Goal: Communication & Community: Answer question/provide support

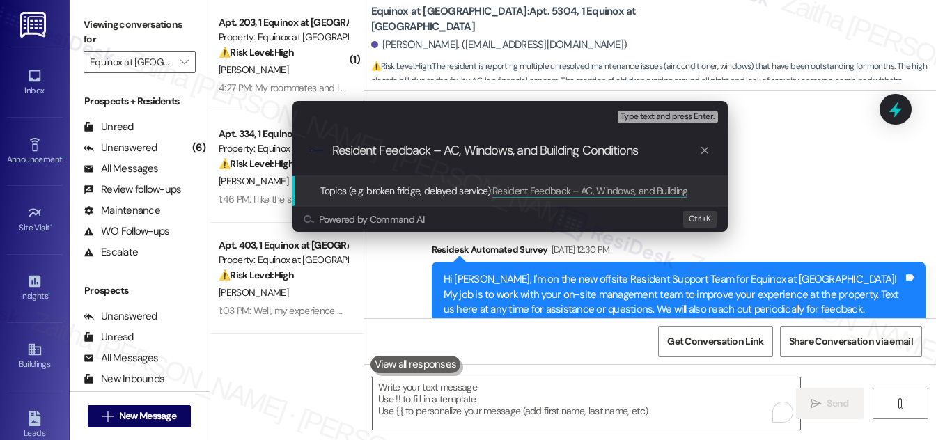
scroll to position [6523, 0]
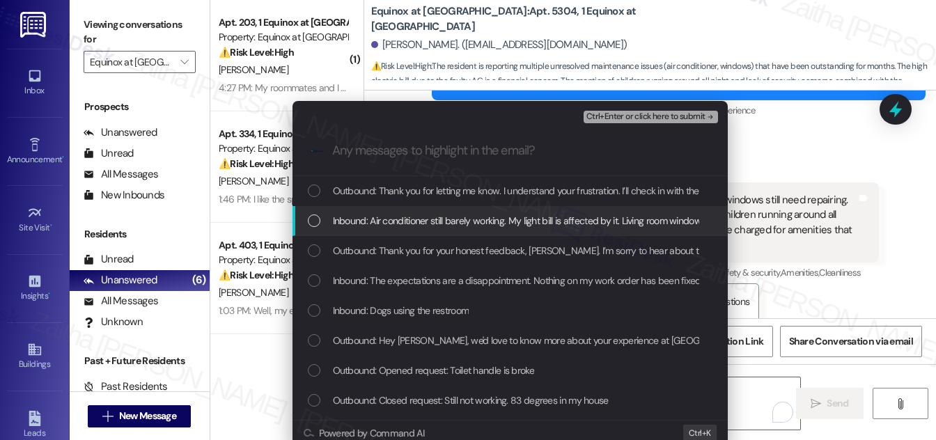
click at [316, 226] on div "List of options" at bounding box center [314, 221] width 13 height 13
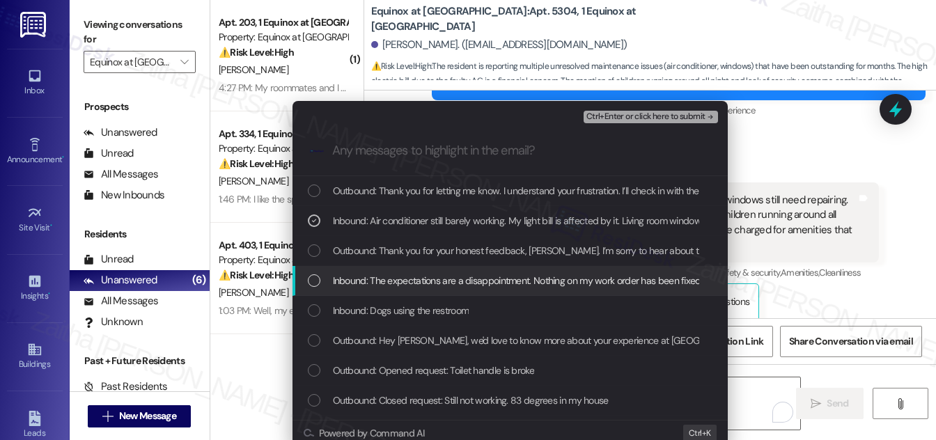
click at [319, 277] on div "Inbound: The expectations are a disappointment. Nothing on my work order has be…" at bounding box center [512, 280] width 408 height 15
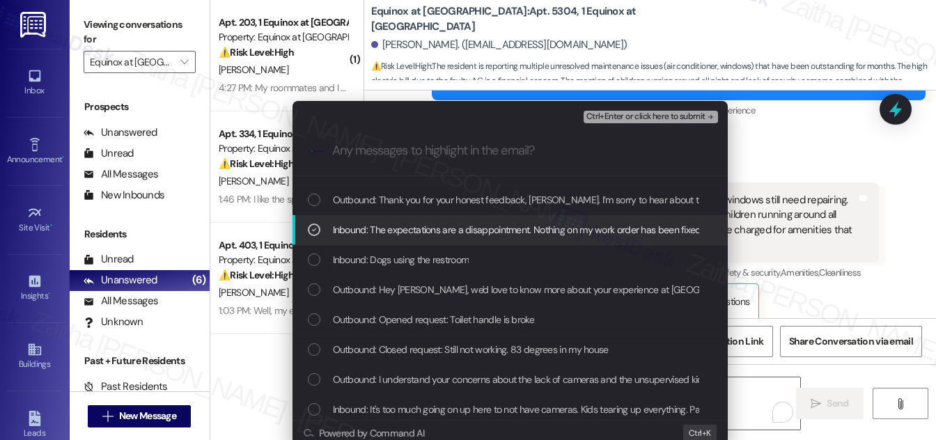
scroll to position [63, 0]
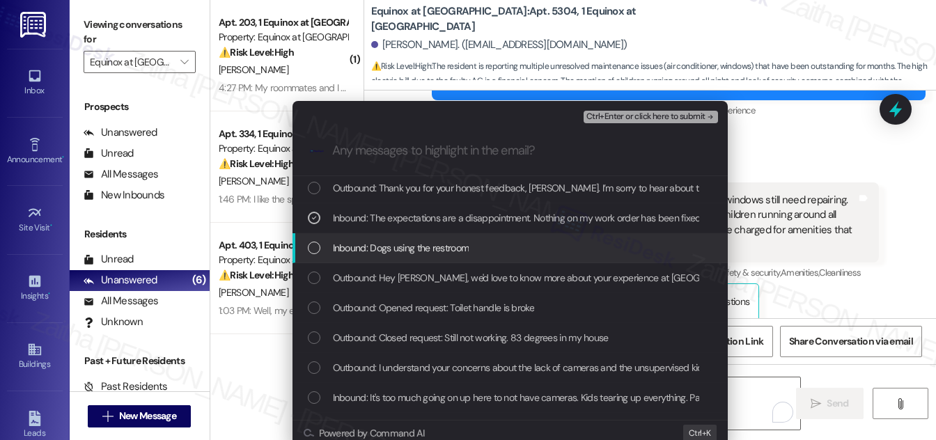
click at [308, 245] on div "List of options" at bounding box center [314, 248] width 13 height 13
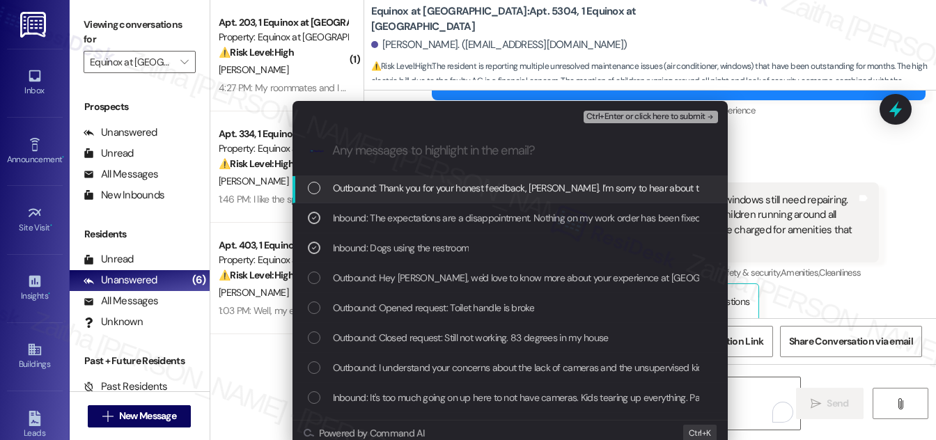
click at [656, 118] on span "Ctrl+Enter or click here to submit" at bounding box center [646, 117] width 119 height 10
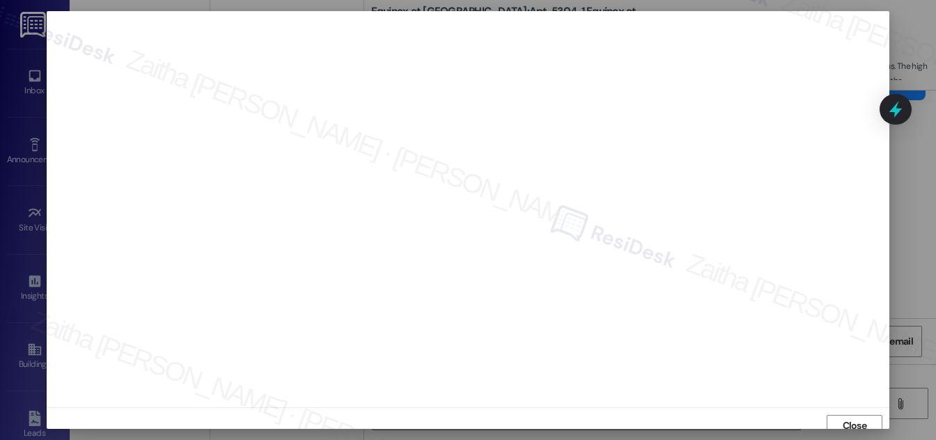
scroll to position [8, 0]
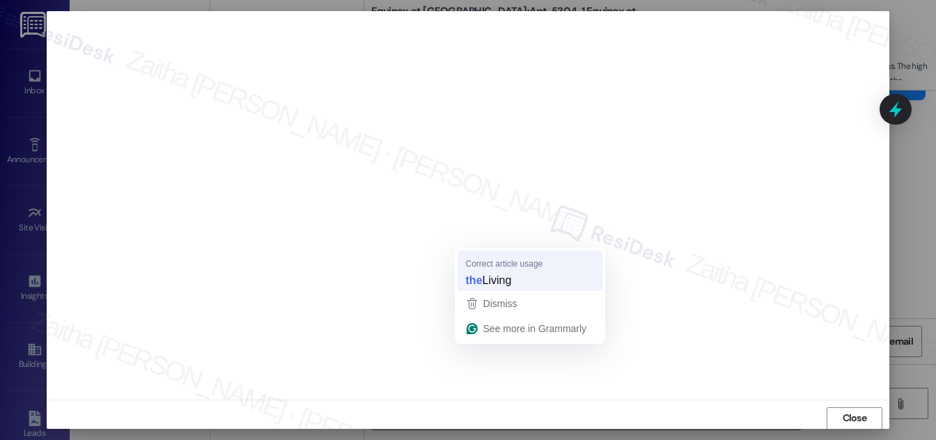
click at [493, 278] on span "Living" at bounding box center [497, 279] width 29 height 15
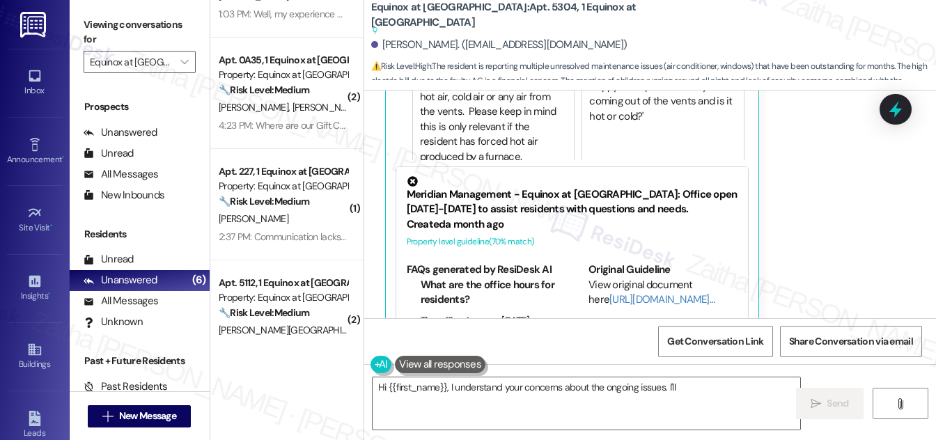
scroll to position [316, 0]
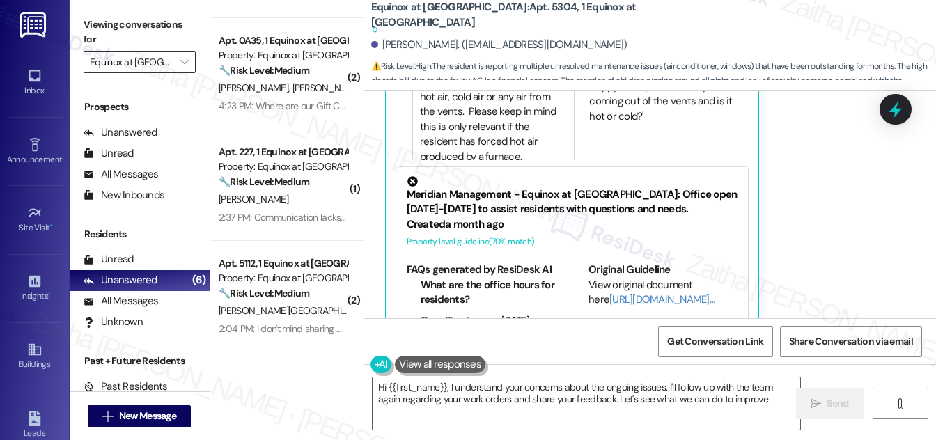
click at [109, 66] on input "Equinox at [GEOGRAPHIC_DATA]" at bounding box center [132, 62] width 84 height 22
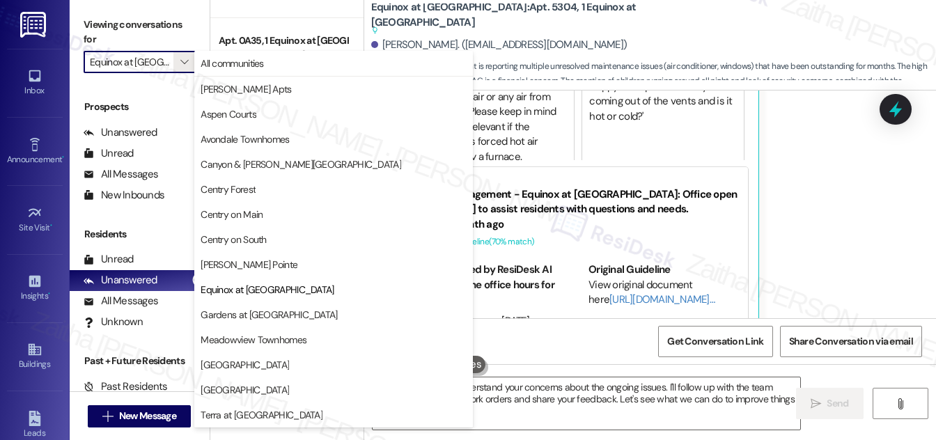
type textarea "Hi {{first_name}}, I understand your concerns about the ongoing issues. I'll fo…"
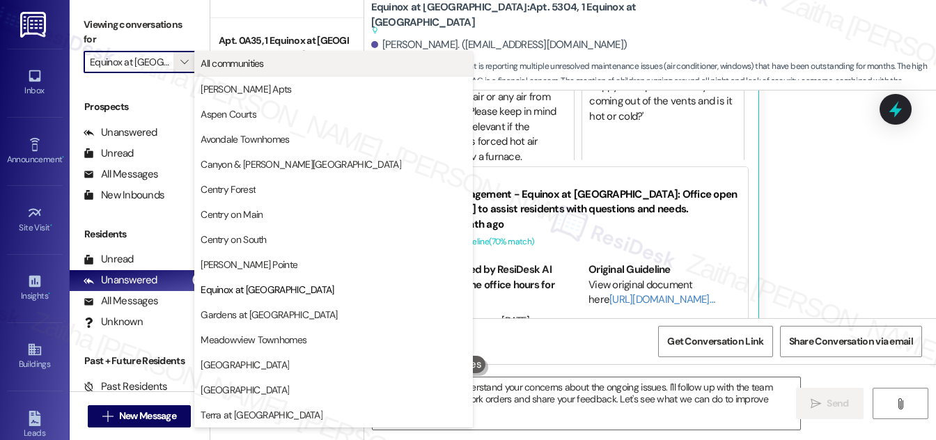
click at [254, 66] on span "All communities" at bounding box center [232, 63] width 63 height 14
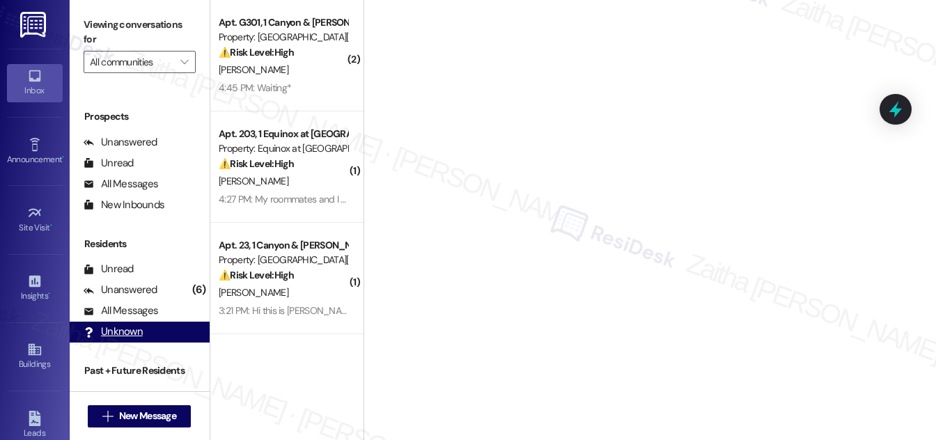
scroll to position [184, 0]
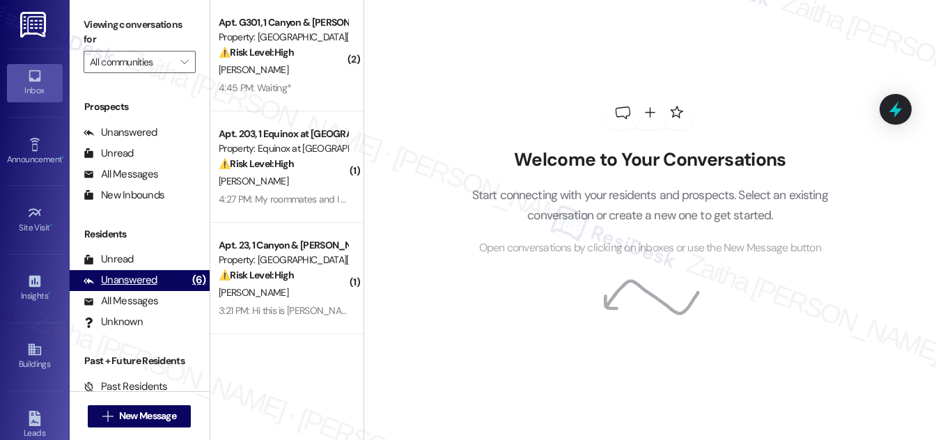
click at [137, 278] on div "Unanswered" at bounding box center [121, 280] width 74 height 15
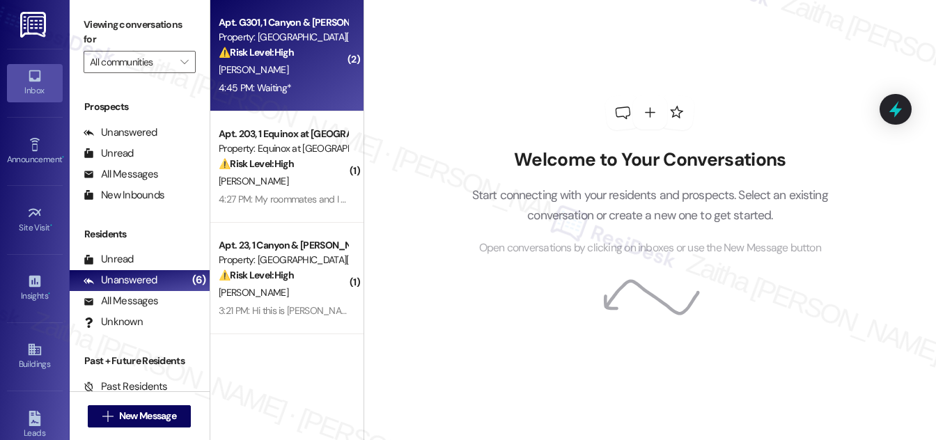
click at [312, 81] on div "4:45 PM: Waiting* 4:45 PM: Waiting*" at bounding box center [283, 87] width 132 height 17
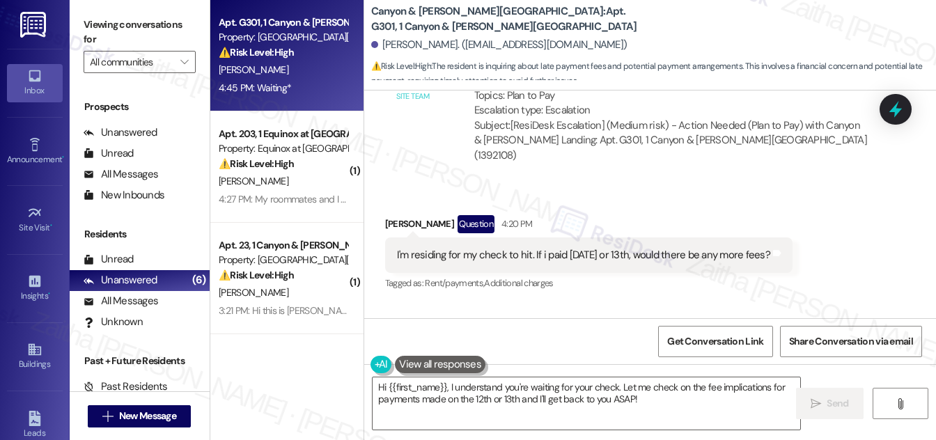
scroll to position [9771, 0]
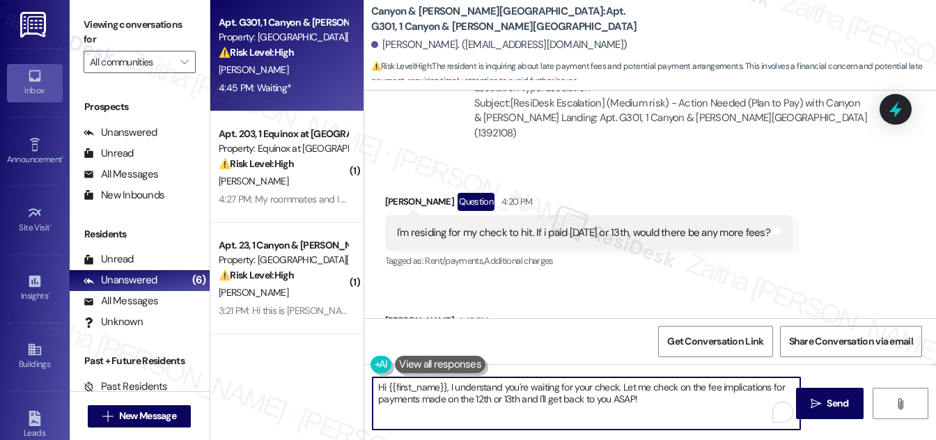
click at [449, 387] on textarea "Hi {{first_name}}, I understand you're waiting for your check. Let me check on …" at bounding box center [587, 404] width 428 height 52
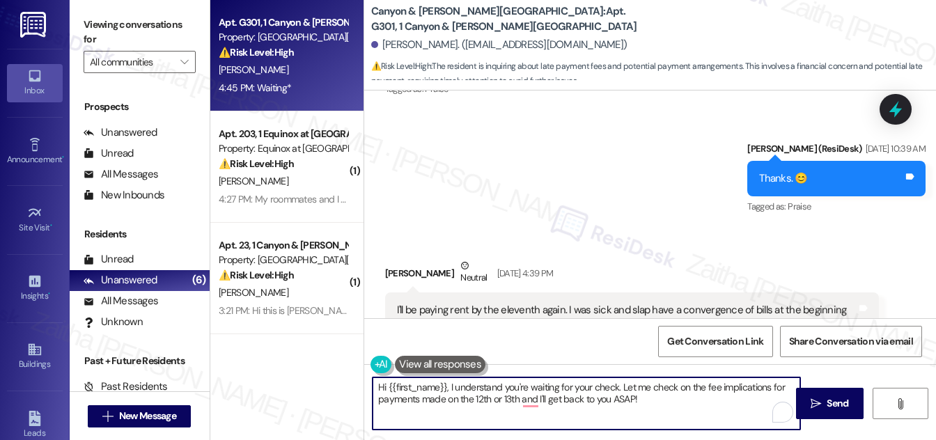
scroll to position [9074, 0]
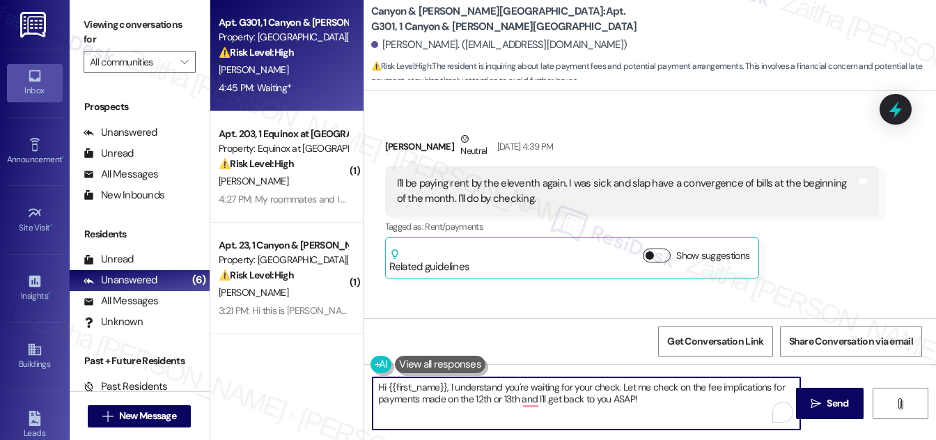
click at [665, 249] on button "Show suggestions" at bounding box center [657, 256] width 28 height 14
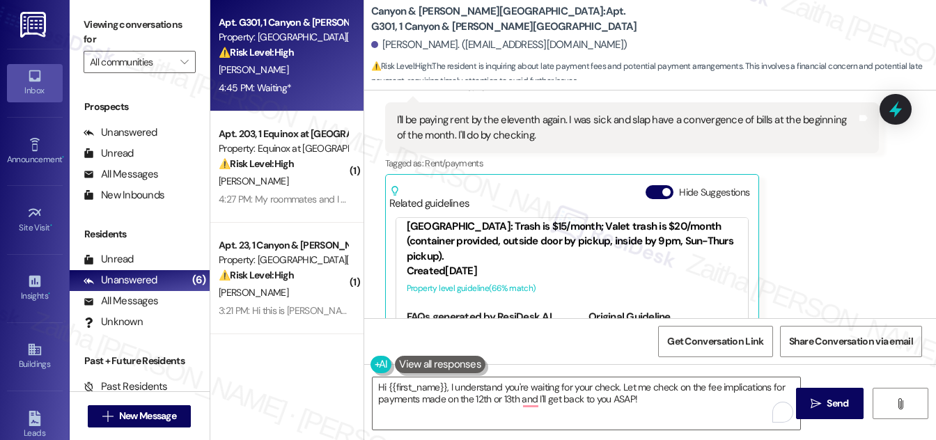
scroll to position [52, 0]
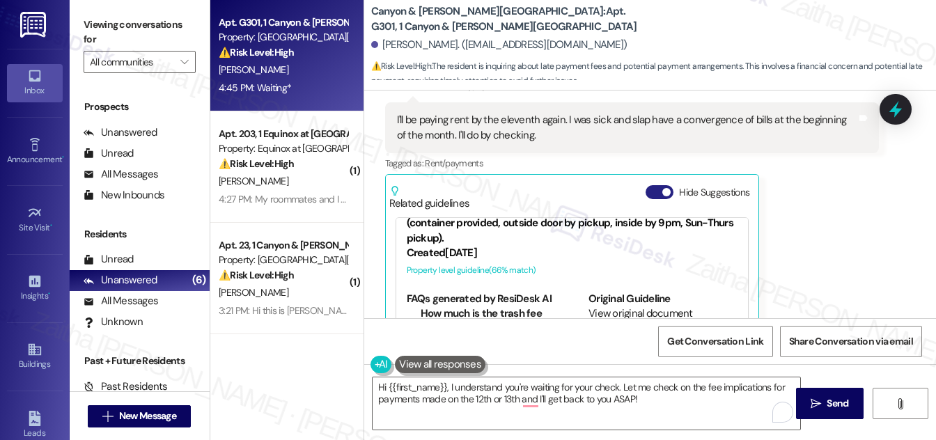
click at [652, 185] on button "Hide Suggestions" at bounding box center [660, 192] width 28 height 14
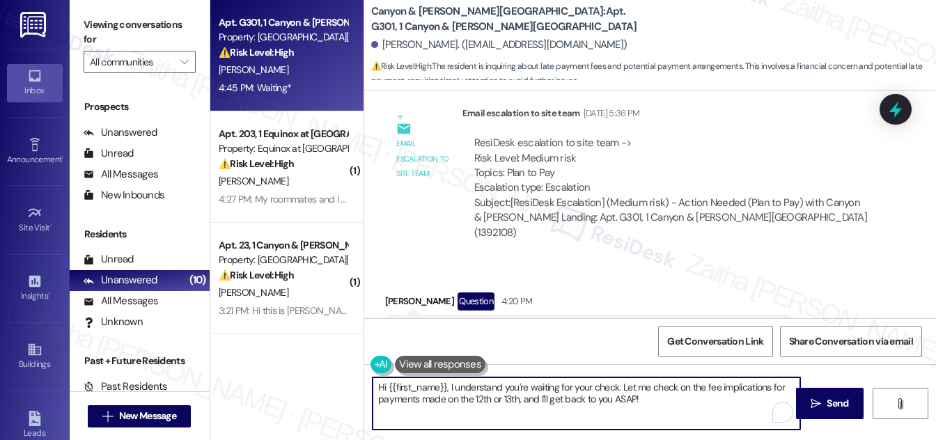
scroll to position [9771, 0]
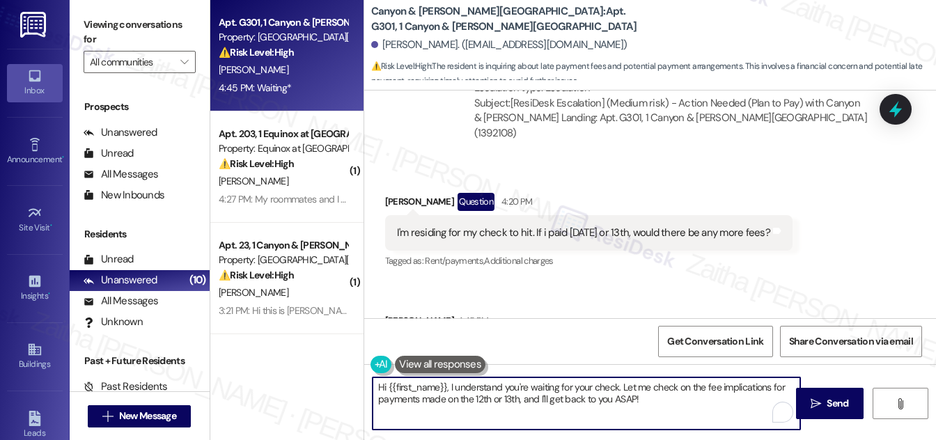
click at [619, 397] on textarea "Hi {{first_name}}, I understand you're waiting for your check. Let me check on …" at bounding box center [587, 404] width 428 height 52
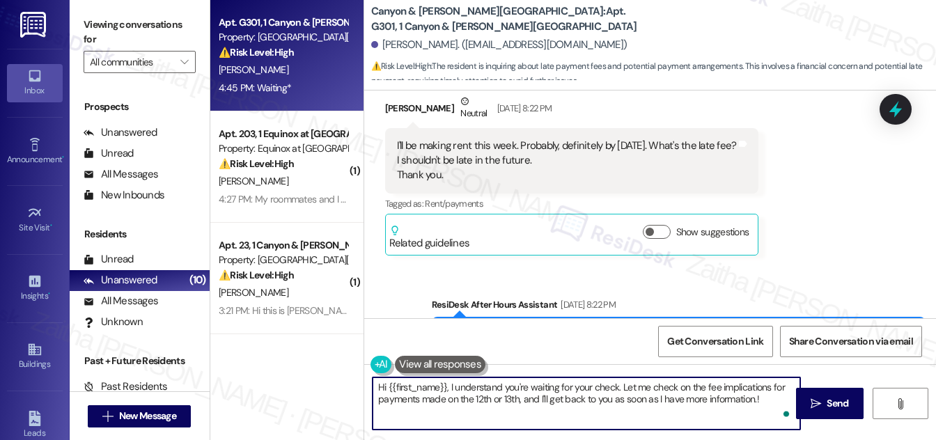
scroll to position [7047, 0]
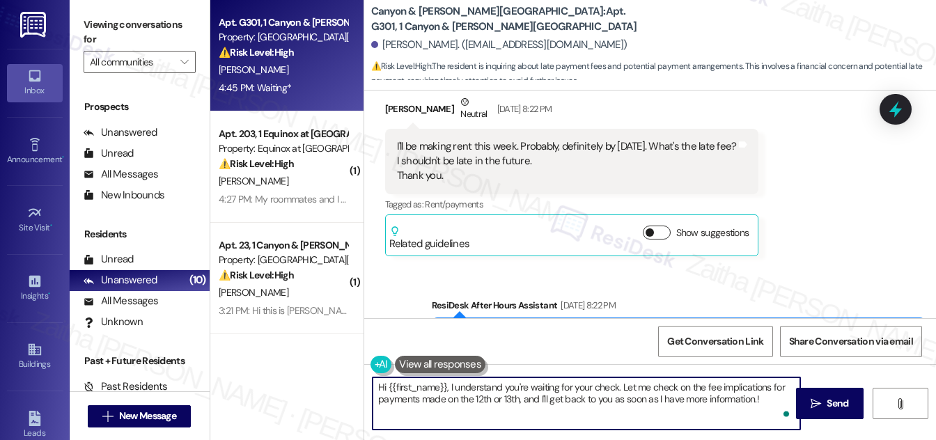
type textarea "Hi {{first_name}}, I understand you're waiting for your check. Let me check on …"
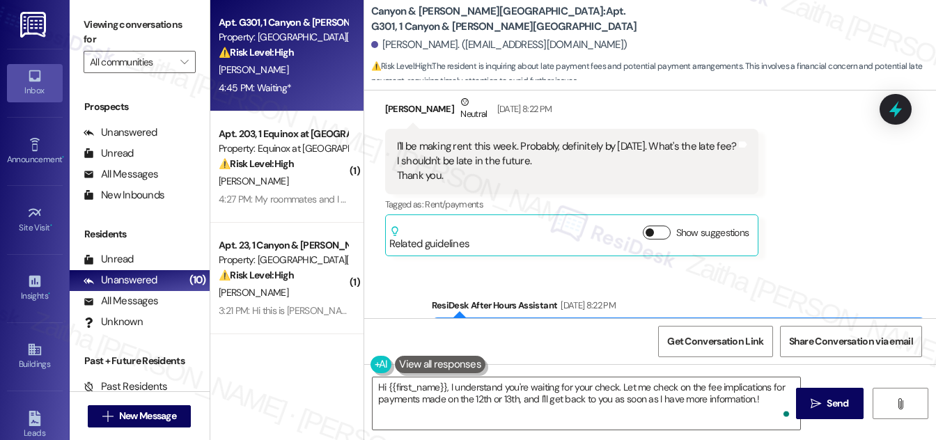
click at [653, 226] on button "Show suggestions" at bounding box center [657, 233] width 28 height 14
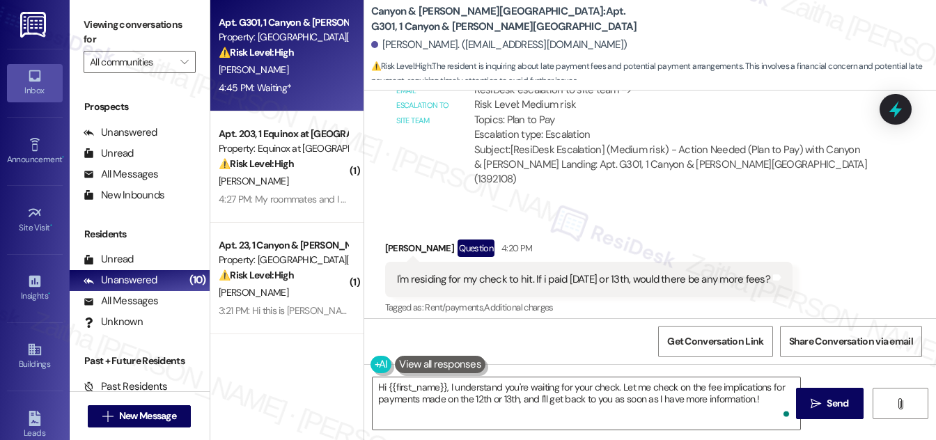
scroll to position [9947, 0]
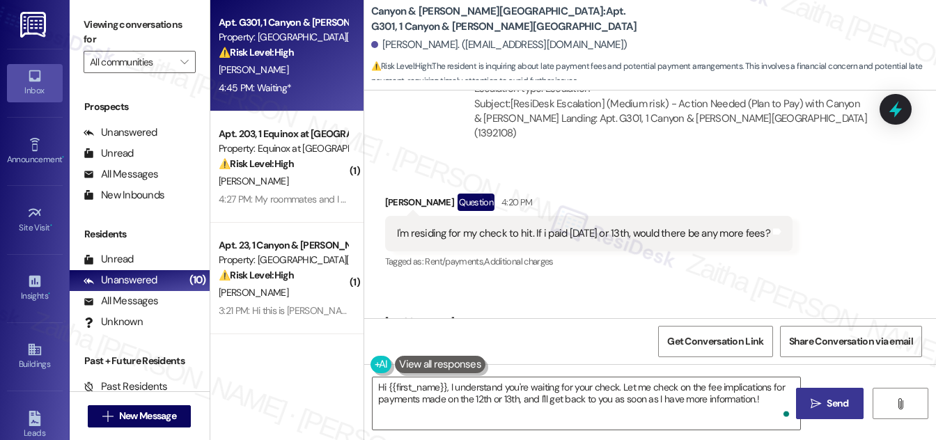
click at [825, 396] on span "Send" at bounding box center [837, 403] width 27 height 15
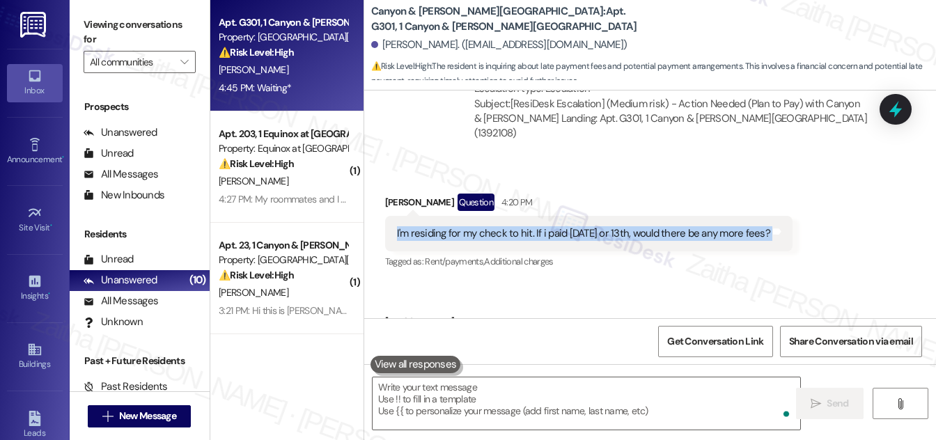
scroll to position [9946, 0]
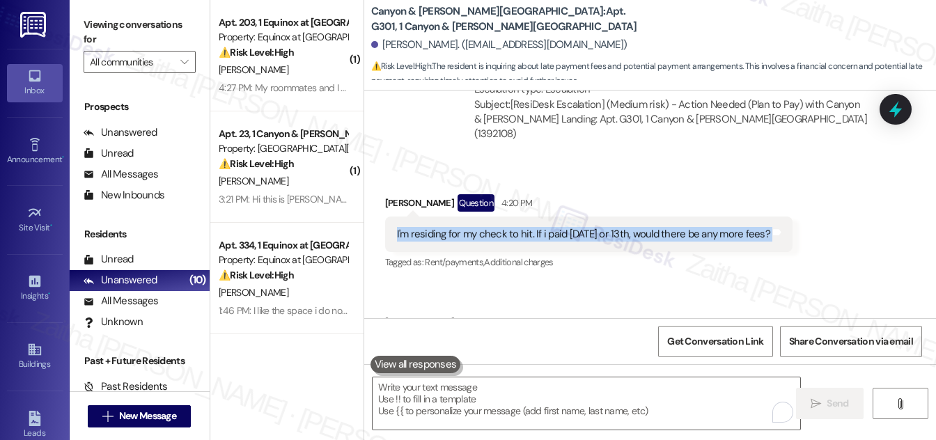
drag, startPoint x: 390, startPoint y: 171, endPoint x: 807, endPoint y: 180, distance: 417.5
click at [803, 184] on div "Received via SMS [PERSON_NAME] Question 4:20 PM I'm residing for my check to hi…" at bounding box center [589, 234] width 429 height 100
copy div "I'm residing for my check to hit. If i paid [DATE] or 13th, would there be any …"
drag, startPoint x: 886, startPoint y: 107, endPoint x: 813, endPoint y: 147, distance: 83.2
click at [887, 107] on icon at bounding box center [896, 109] width 18 height 18
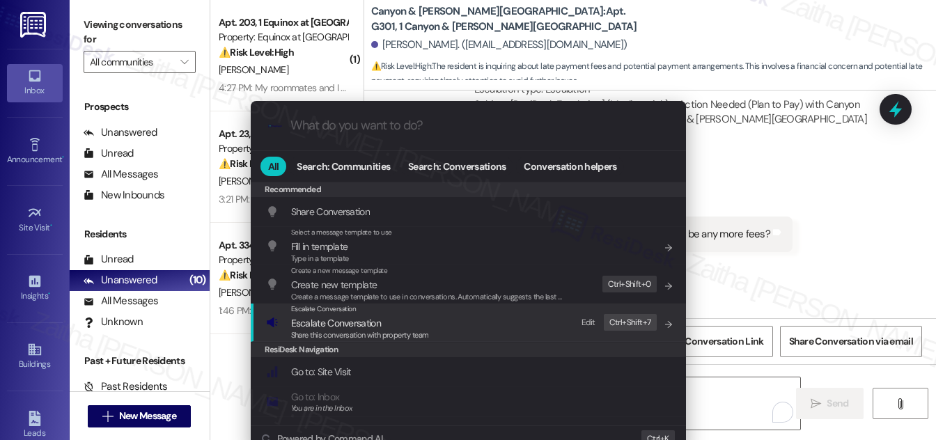
click at [346, 325] on span "Escalate Conversation" at bounding box center [336, 323] width 90 height 13
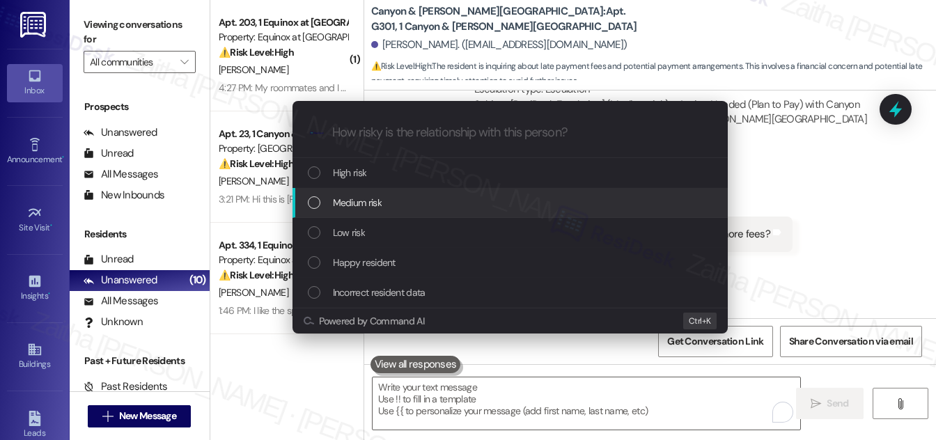
click at [385, 212] on div "Medium risk" at bounding box center [510, 203] width 435 height 30
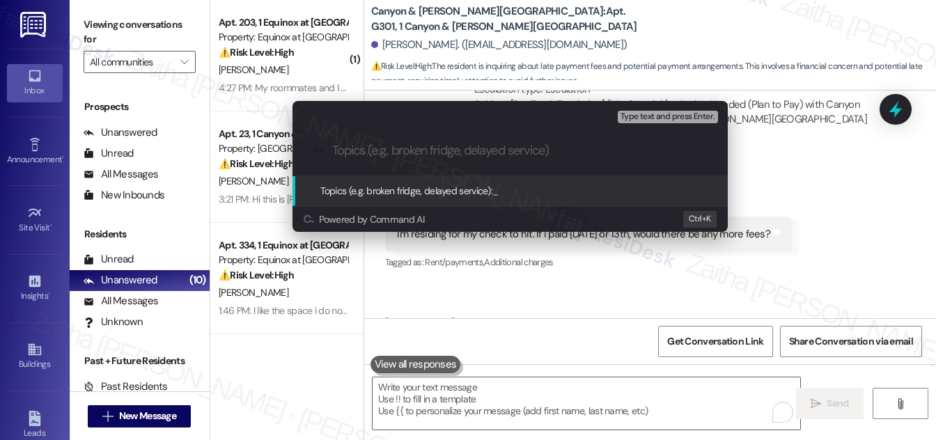
paste input "Question About Additional Late Fees"
type input "Question About Additional Late Fees"
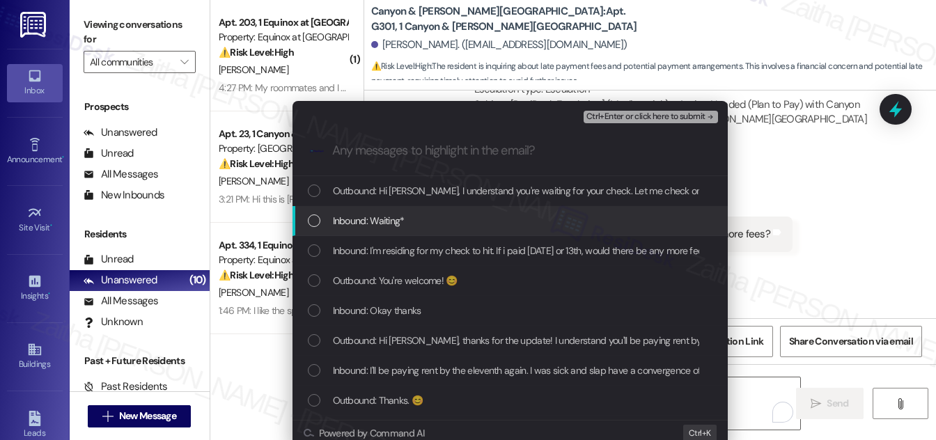
drag, startPoint x: 312, startPoint y: 217, endPoint x: 311, endPoint y: 247, distance: 30.7
click at [312, 225] on div "List of options" at bounding box center [314, 221] width 13 height 13
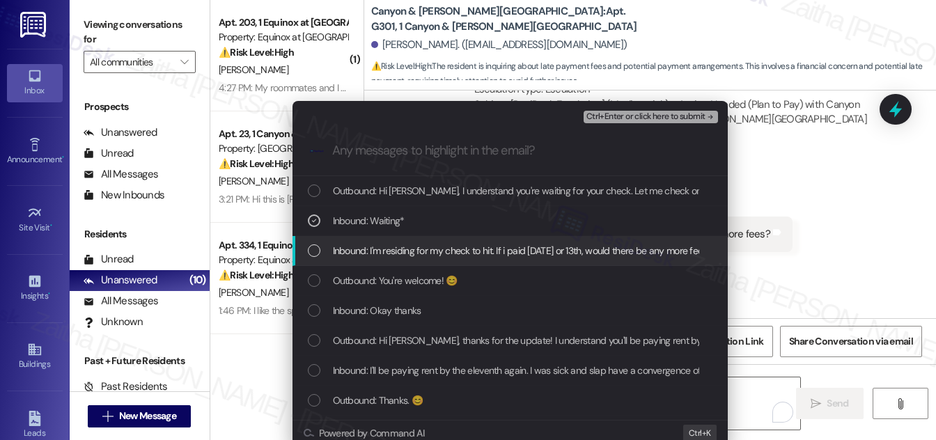
click at [311, 248] on div "List of options" at bounding box center [314, 251] width 13 height 13
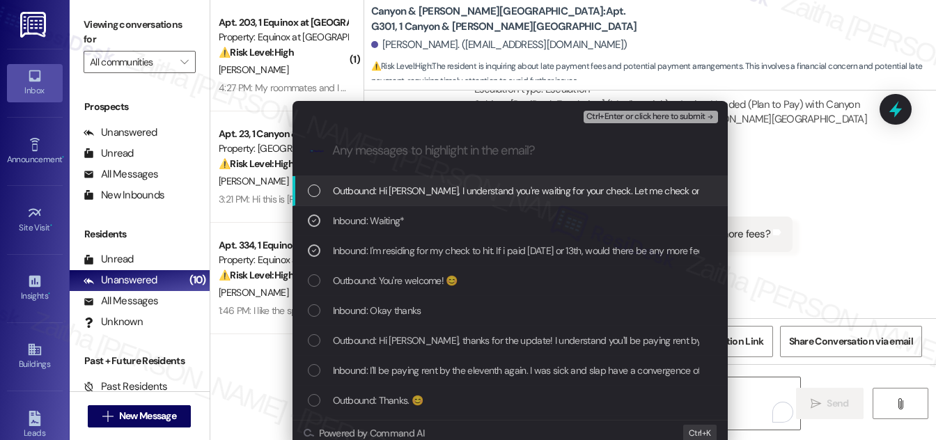
click at [639, 118] on span "Ctrl+Enter or click here to submit" at bounding box center [646, 117] width 119 height 10
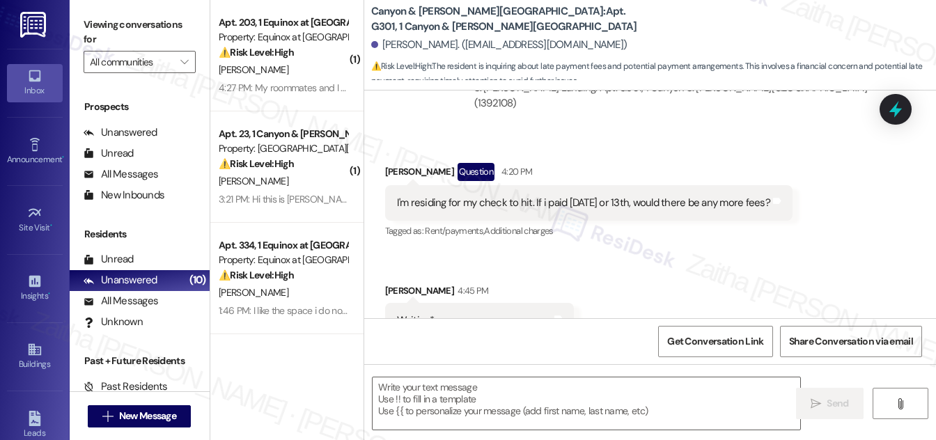
scroll to position [9791, 0]
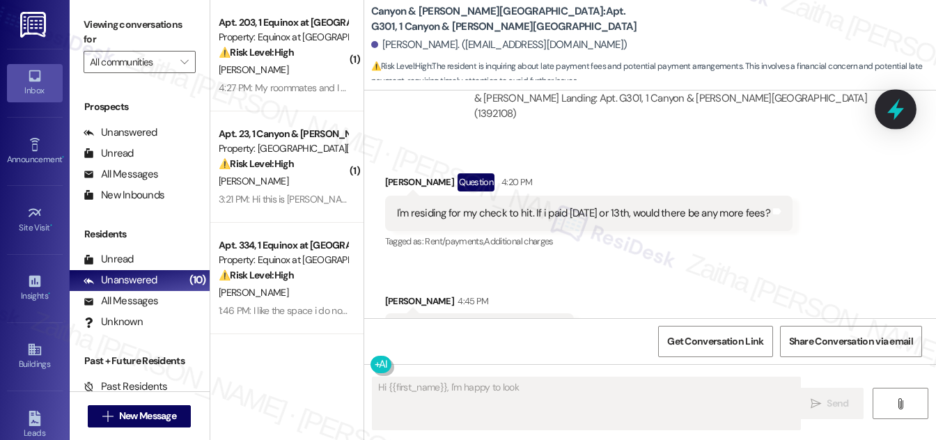
click at [895, 114] on icon at bounding box center [896, 110] width 17 height 22
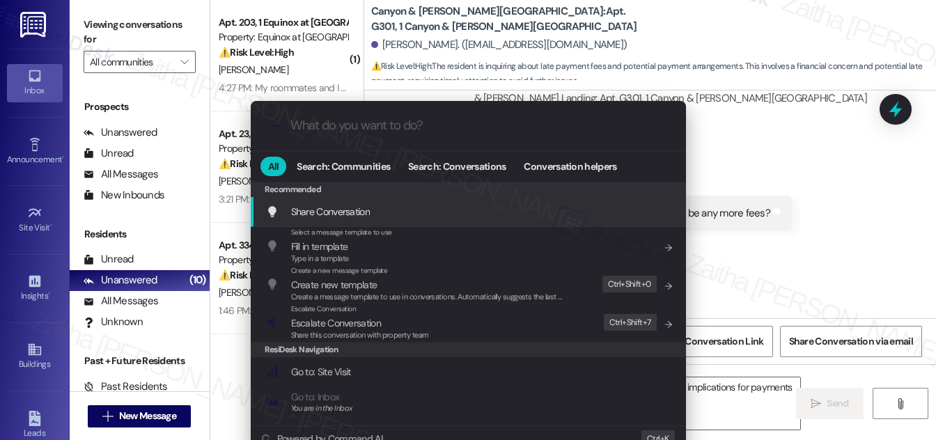
type textarea "Hi {{first_name}}, I'm happy to look into this for you! Let me check on the fee…"
type input "s"
type textarea "Hi {{first_name}}, I'm happy to look into this for you! Let me check on the fee…"
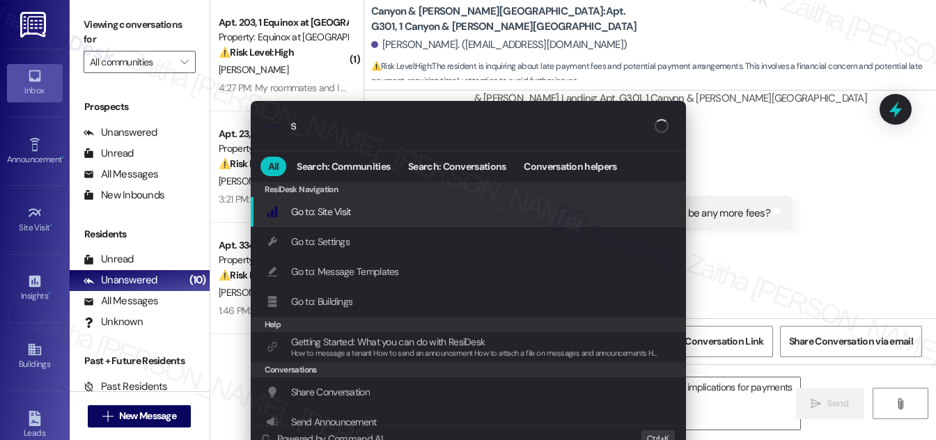
type input "sl"
type textarea "Hi {{first_name}}, I'm happy to look into this for you! Let me check on the fee…"
type input "sla"
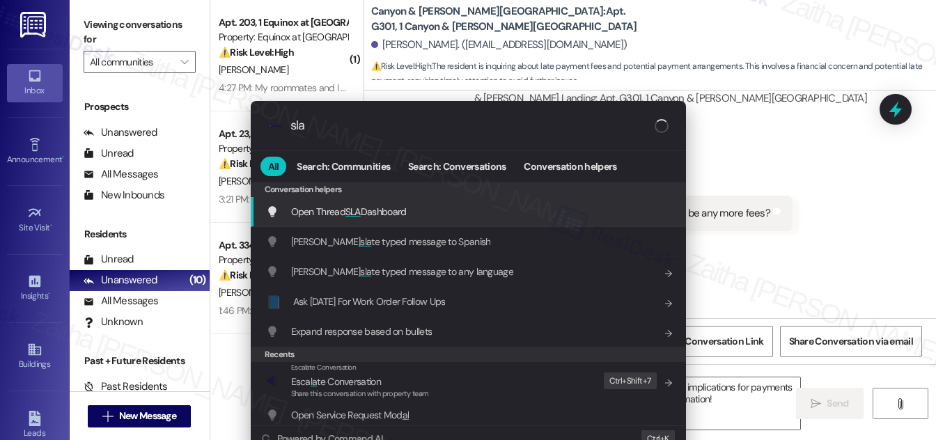
click at [396, 211] on span "Open Thread SLA Dashboard" at bounding box center [349, 212] width 116 height 13
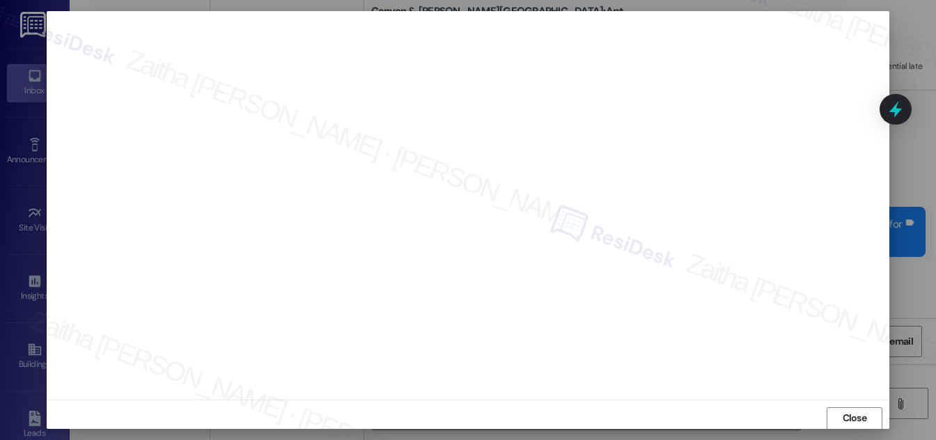
scroll to position [10021, 0]
click at [843, 417] on span "Close" at bounding box center [855, 418] width 24 height 15
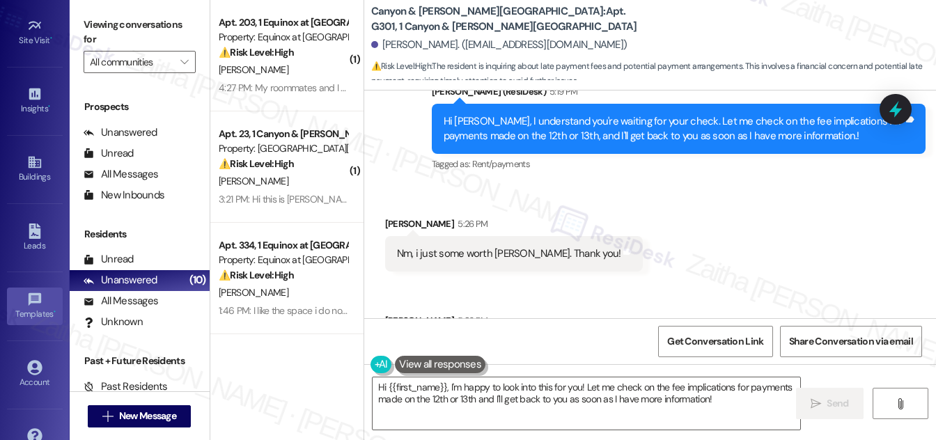
scroll to position [219, 0]
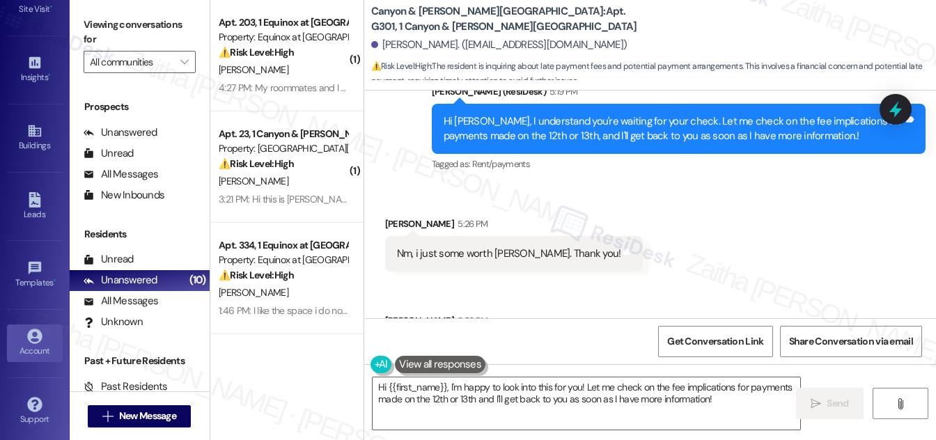
click at [33, 348] on div "Account" at bounding box center [35, 351] width 70 height 14
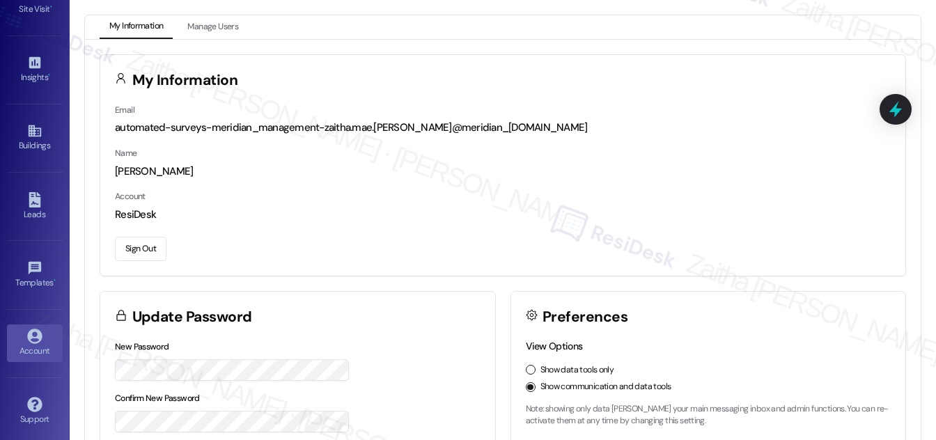
click at [129, 245] on button "Sign Out" at bounding box center [141, 249] width 52 height 24
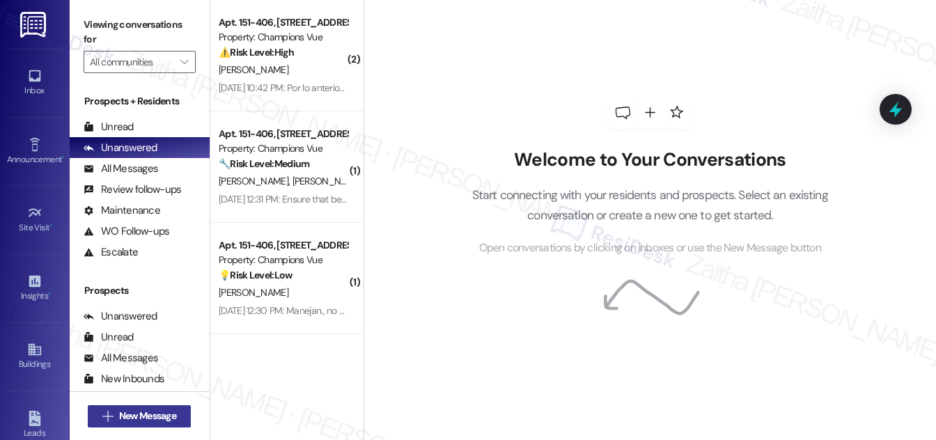
click at [146, 419] on span "New Message" at bounding box center [147, 416] width 57 height 15
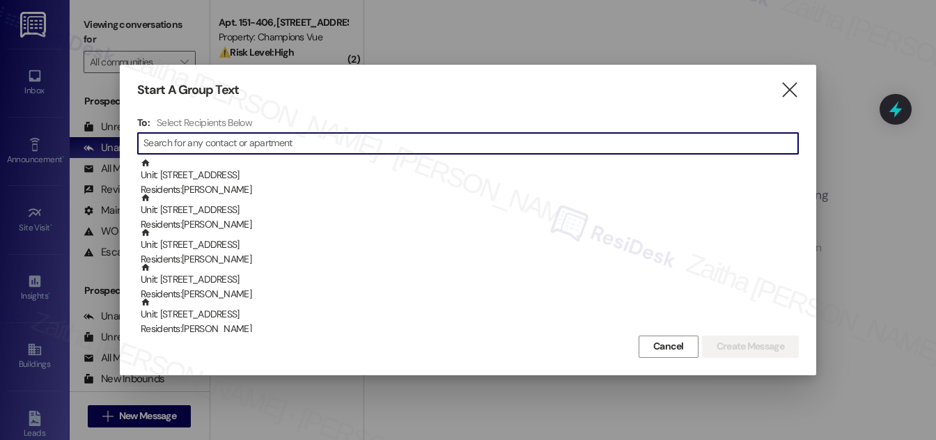
paste input "[PERSON_NAME]"
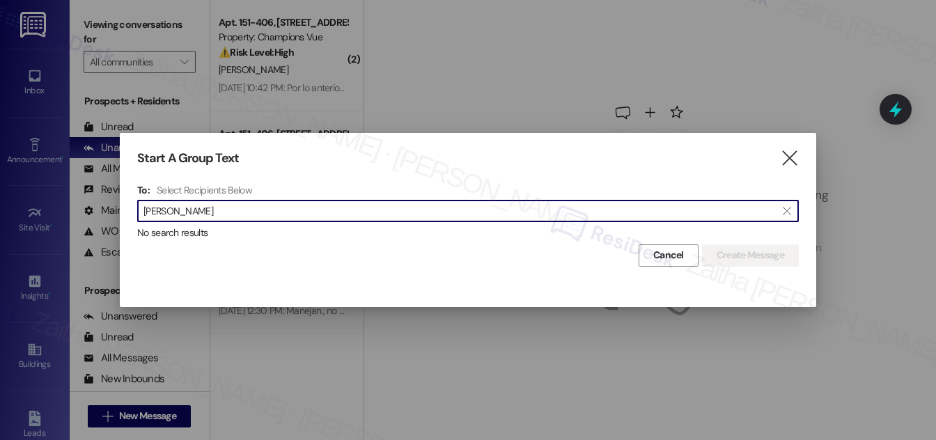
type input "[PERSON_NAME]"
